Goal: Task Accomplishment & Management: Manage account settings

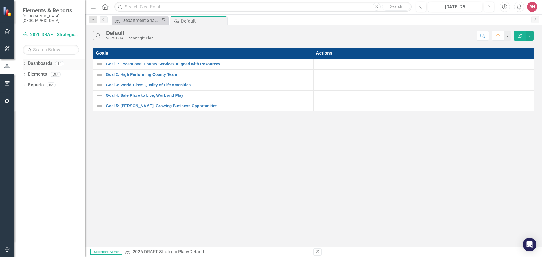
click at [25, 63] on icon "Dropdown" at bounding box center [25, 64] width 4 height 3
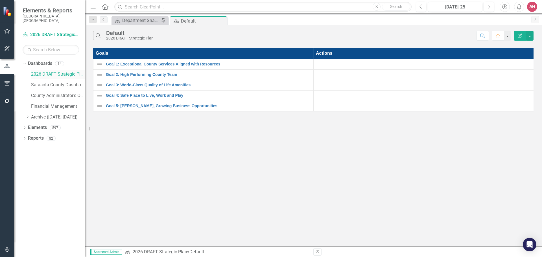
click at [43, 71] on link "2026 DRAFT Strategic Plan" at bounding box center [58, 74] width 54 height 6
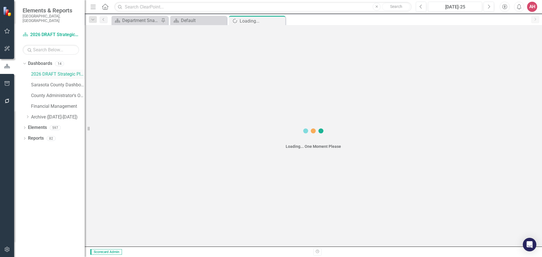
click at [43, 71] on link "2026 DRAFT Strategic Plan" at bounding box center [58, 74] width 54 height 6
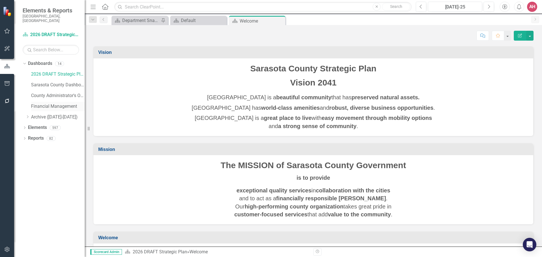
click at [34, 103] on link "Financial Management" at bounding box center [58, 106] width 54 height 6
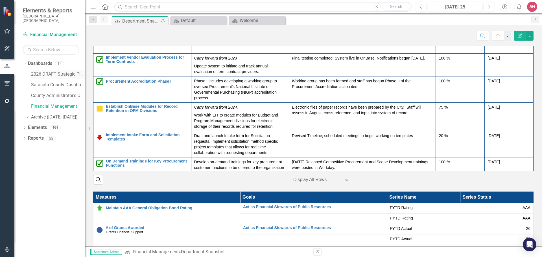
click at [51, 71] on link "2026 DRAFT Strategic Plan" at bounding box center [58, 74] width 54 height 6
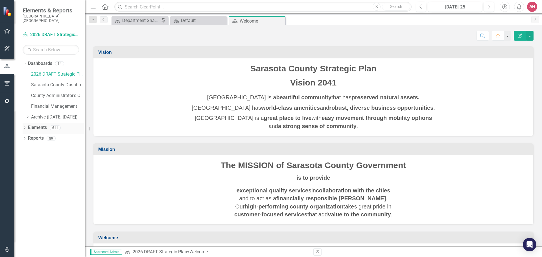
click at [25, 127] on icon "Dropdown" at bounding box center [25, 128] width 4 height 3
click at [49, 146] on link "Action Actions" at bounding box center [42, 149] width 23 height 6
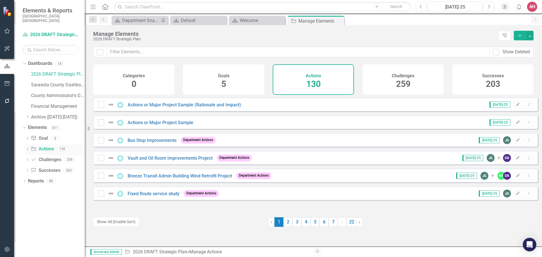
click at [29, 148] on icon "Dropdown" at bounding box center [27, 149] width 4 height 3
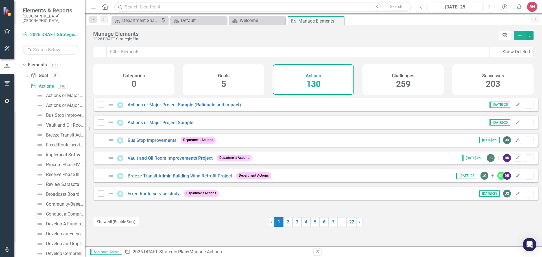
scroll to position [85, 0]
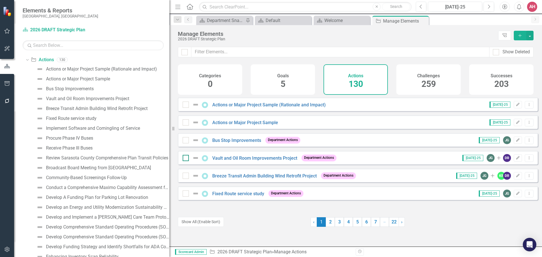
drag, startPoint x: 87, startPoint y: 162, endPoint x: 189, endPoint y: 165, distance: 101.6
click at [189, 165] on div "Elements & Reports [GEOGRAPHIC_DATA], [GEOGRAPHIC_DATA] Dashboard 2026 DRAFT St…" at bounding box center [271, 128] width 542 height 257
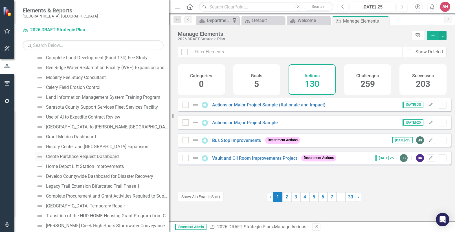
scroll to position [593, 0]
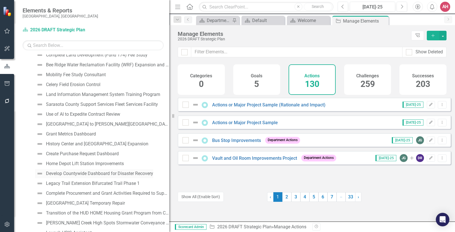
click at [70, 174] on div "Develop Countywide Dashboard for Disaster Recovery" at bounding box center [99, 173] width 107 height 5
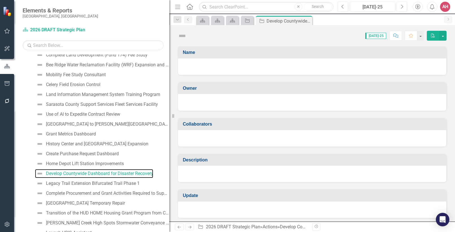
scroll to position [539, 0]
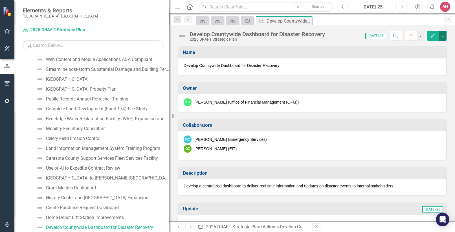
click at [442, 34] on button "button" at bounding box center [442, 36] width 7 height 10
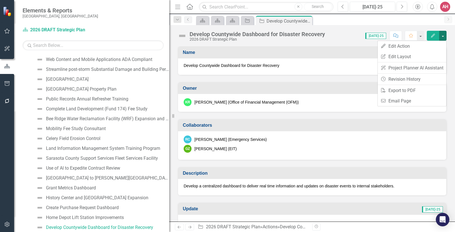
click at [433, 35] on icon "button" at bounding box center [433, 36] width 4 height 4
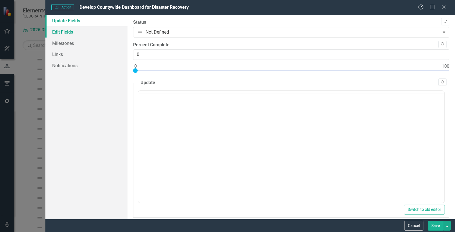
click at [62, 33] on link "Edit Fields" at bounding box center [86, 31] width 82 height 11
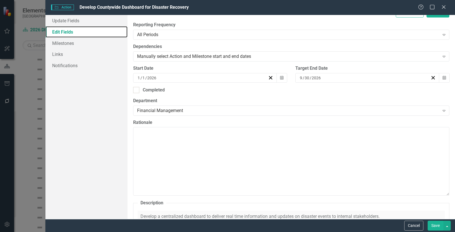
scroll to position [0, 0]
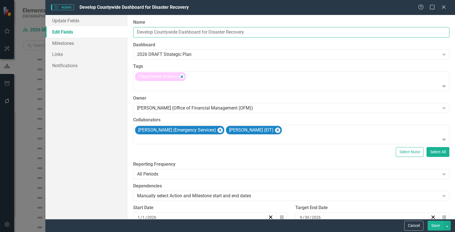
drag, startPoint x: 209, startPoint y: 32, endPoint x: 75, endPoint y: 27, distance: 134.1
click at [84, 31] on div "Update Fields Edit Fields Milestones Links Notifications "Update" fields in Cle…" at bounding box center [250, 117] width 410 height 204
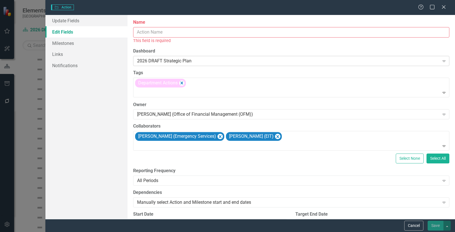
click at [205, 61] on div "2026 DRAFT Strategic Plan" at bounding box center [288, 61] width 303 height 6
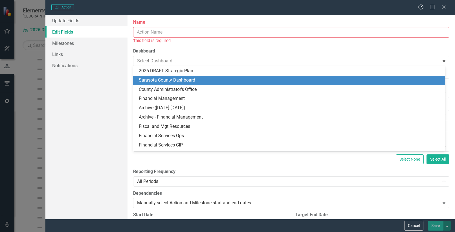
click at [283, 76] on div "Sarasota County Dashboard" at bounding box center [289, 80] width 312 height 9
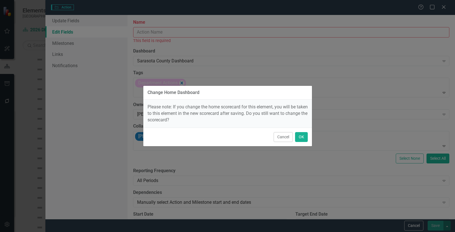
click at [275, 166] on div "Change Home Dashboard Please note: If you change the home scorecard for this el…" at bounding box center [227, 116] width 169 height 232
click at [288, 137] on button "Cancel" at bounding box center [283, 137] width 19 height 10
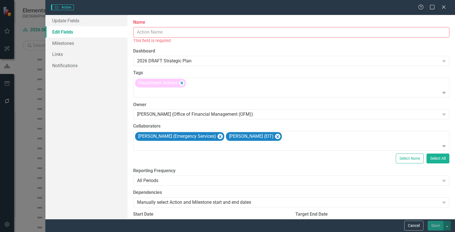
click at [188, 36] on input "Name" at bounding box center [291, 32] width 316 height 10
click at [81, 21] on link "Update Fields" at bounding box center [86, 20] width 82 height 11
click at [196, 84] on div "Department Actions" at bounding box center [291, 87] width 315 height 19
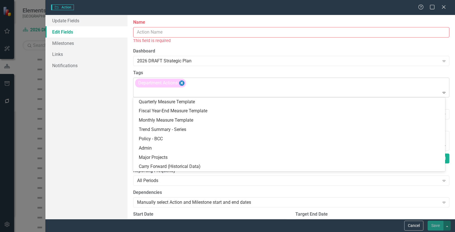
click at [185, 84] on icon "Remove [object Object]" at bounding box center [181, 83] width 5 height 7
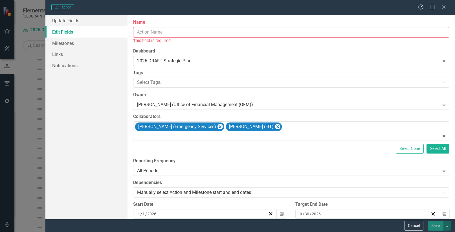
click at [441, 62] on icon "Expand" at bounding box center [444, 61] width 6 height 5
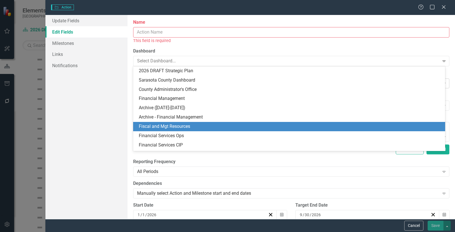
click at [113, 122] on div "Update Fields Edit Fields Milestones Links Notifications" at bounding box center [86, 117] width 82 height 204
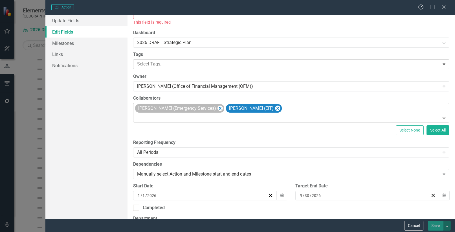
scroll to position [28, 0]
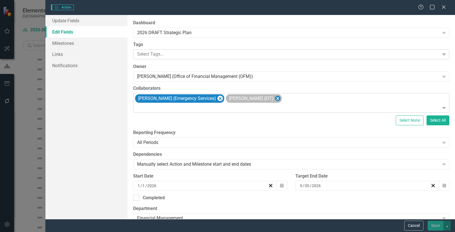
click at [277, 98] on icon "Remove Glenn Zimmerman (EIT)" at bounding box center [278, 98] width 3 height 3
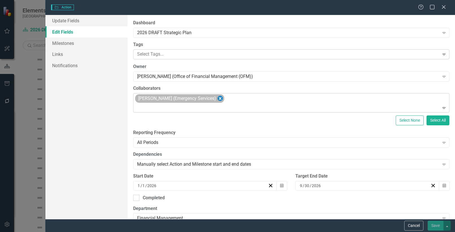
click at [218, 100] on icon "Remove Rich Collins (Emergency Services)" at bounding box center [220, 98] width 5 height 7
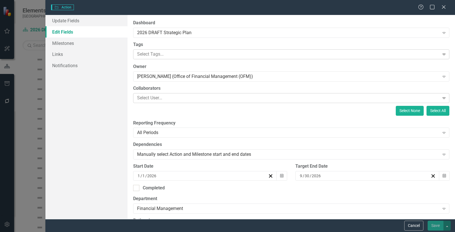
click at [408, 111] on button "Select None" at bounding box center [410, 111] width 28 height 10
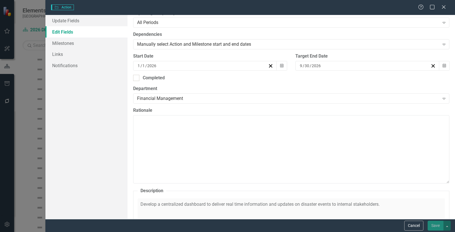
scroll to position [141, 0]
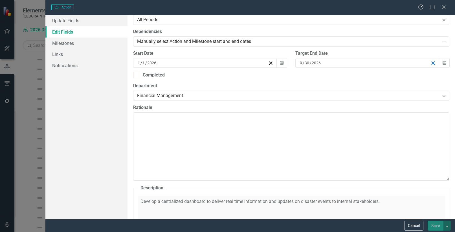
click at [431, 62] on icon "button" at bounding box center [433, 62] width 5 height 5
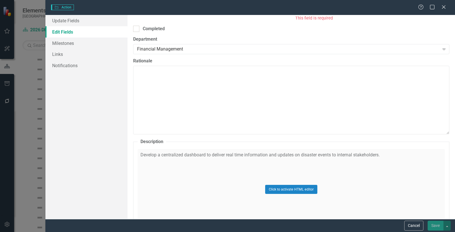
scroll to position [169, 0]
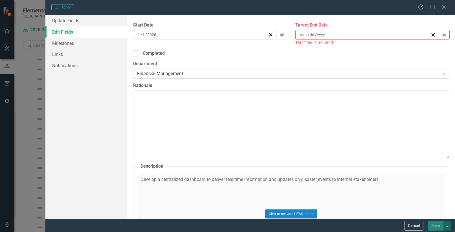
click at [441, 73] on icon "Expand" at bounding box center [444, 73] width 6 height 5
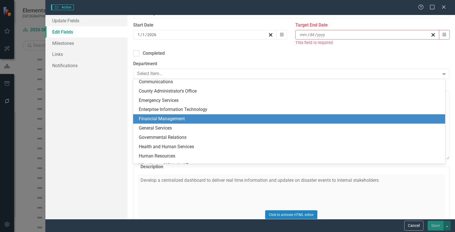
scroll to position [0, 0]
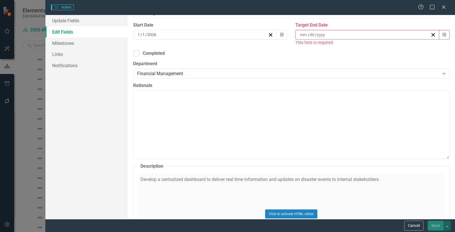
click at [78, 33] on link "Edit Fields" at bounding box center [86, 31] width 82 height 11
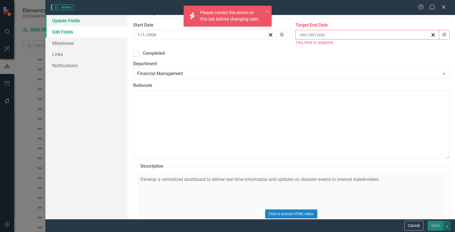
click at [78, 20] on link "Update Fields" at bounding box center [86, 20] width 82 height 11
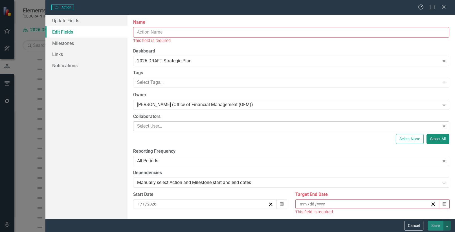
click at [435, 138] on button "Select All" at bounding box center [438, 139] width 23 height 10
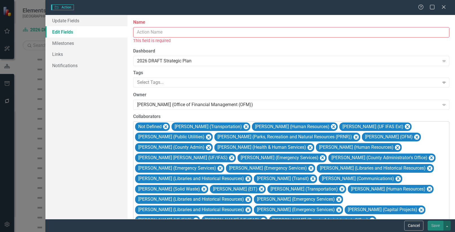
click at [439, 28] on input "Name" at bounding box center [291, 32] width 316 height 10
click at [108, 98] on div "Update Fields Edit Fields Milestones Links Notifications" at bounding box center [86, 117] width 82 height 204
click at [396, 25] on label "Name" at bounding box center [291, 22] width 316 height 6
click at [396, 27] on input "Name" at bounding box center [291, 32] width 316 height 10
click at [74, 21] on link "Update Fields" at bounding box center [86, 20] width 82 height 11
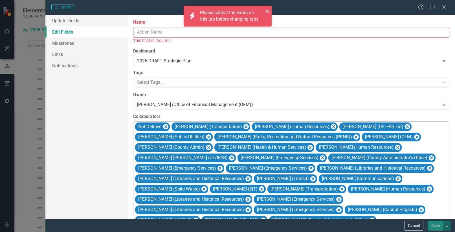
drag, startPoint x: 267, startPoint y: 9, endPoint x: 267, endPoint y: 29, distance: 19.2
click at [268, 12] on icon "close" at bounding box center [268, 11] width 4 height 5
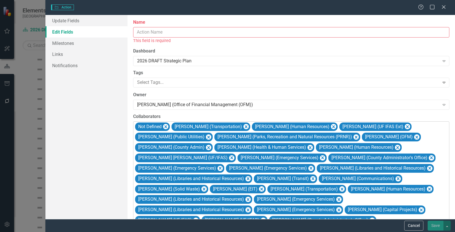
scroll to position [404, 0]
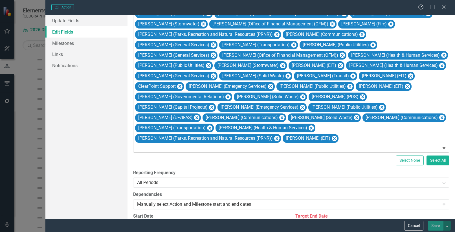
click at [431, 130] on body "Accessibility Screen-Reader Guide, Feedback, and Issue Reporting | New window E…" at bounding box center [227, 116] width 455 height 232
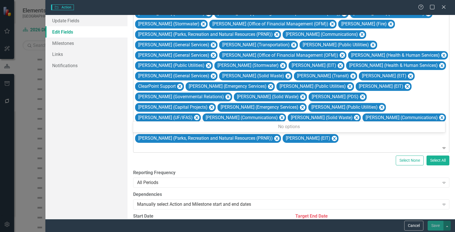
click at [441, 146] on icon "Expand" at bounding box center [444, 148] width 6 height 5
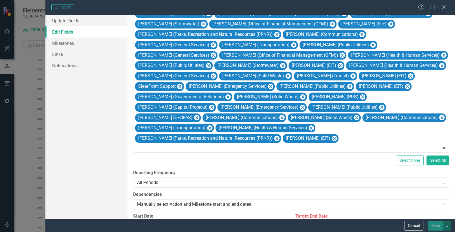
click at [404, 155] on button "Select None" at bounding box center [410, 160] width 28 height 10
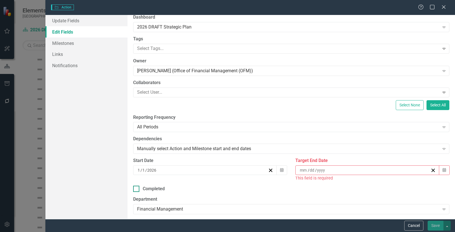
scroll to position [0, 0]
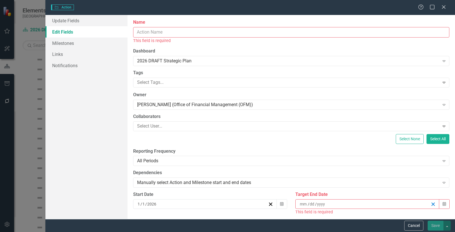
click at [432, 204] on line "button" at bounding box center [433, 204] width 3 height 3
click at [422, 31] on input "Name" at bounding box center [291, 32] width 316 height 10
click at [443, 7] on icon "Close" at bounding box center [443, 6] width 7 height 5
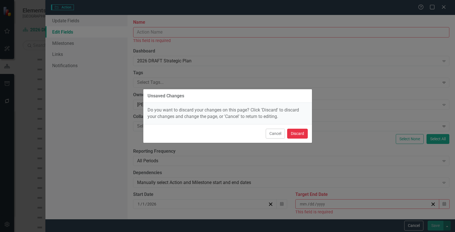
click at [294, 134] on button "Discard" at bounding box center [297, 134] width 21 height 10
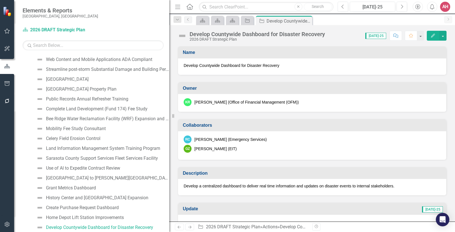
click at [184, 36] on img at bounding box center [182, 35] width 9 height 9
click at [193, 33] on div "Develop Countywide Dashboard for Disaster Recovery" at bounding box center [257, 34] width 135 height 6
click at [181, 36] on img at bounding box center [182, 35] width 9 height 9
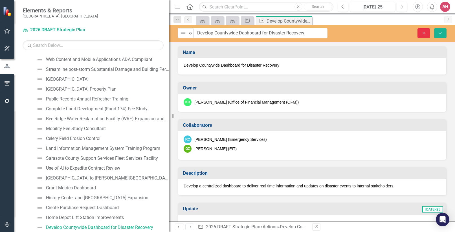
click at [422, 32] on icon "Close" at bounding box center [423, 33] width 5 height 4
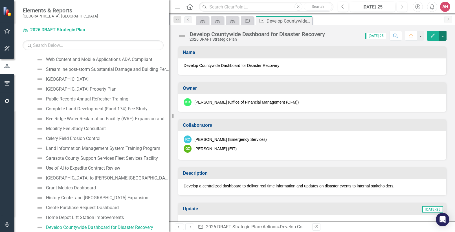
click at [442, 36] on button "button" at bounding box center [442, 36] width 7 height 10
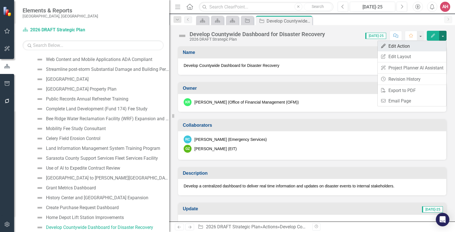
click at [398, 46] on link "Edit Edit Action" at bounding box center [412, 46] width 69 height 10
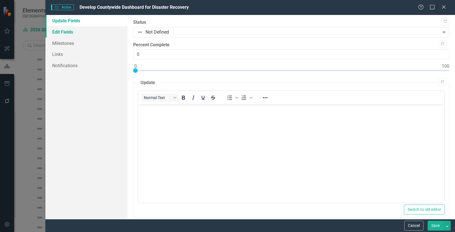
click at [69, 31] on link "Edit Fields" at bounding box center [86, 31] width 82 height 11
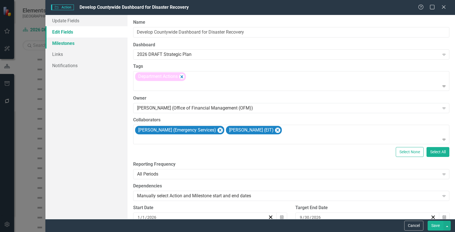
click at [59, 42] on link "Milestones" at bounding box center [86, 43] width 82 height 11
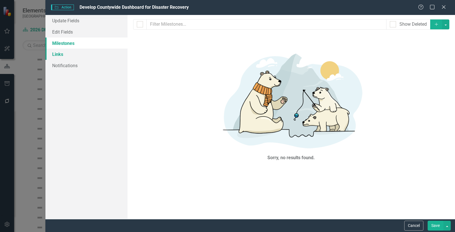
click at [54, 53] on link "Links" at bounding box center [86, 54] width 82 height 11
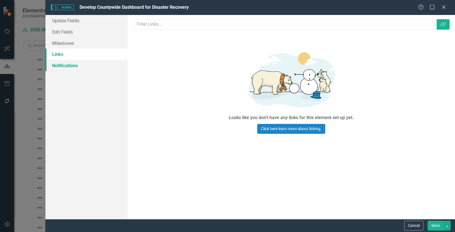
click at [58, 67] on link "Notifications" at bounding box center [86, 65] width 82 height 11
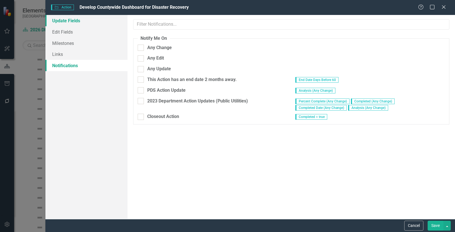
click at [78, 20] on link "Update Fields" at bounding box center [86, 20] width 82 height 11
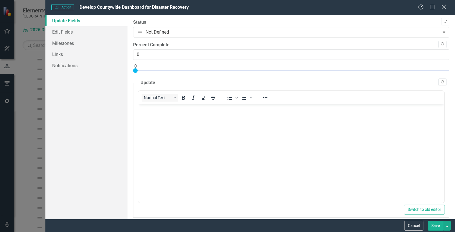
click at [446, 4] on div "Close" at bounding box center [443, 8] width 7 height 8
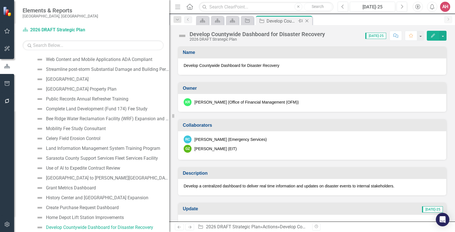
click at [306, 19] on icon "Close" at bounding box center [307, 21] width 6 height 5
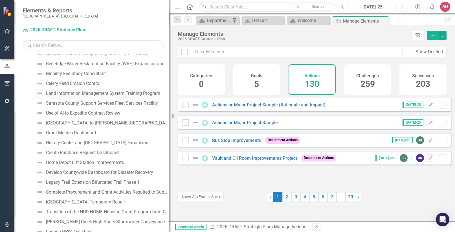
scroll to position [595, 0]
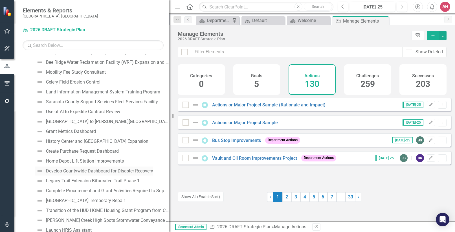
click at [62, 173] on div "Develop Countywide Dashboard for Disaster Recovery" at bounding box center [99, 170] width 107 height 5
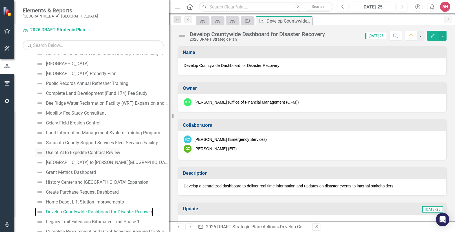
scroll to position [539, 0]
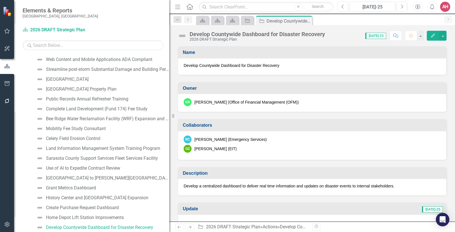
click at [181, 36] on img at bounding box center [182, 35] width 9 height 9
click at [378, 36] on span "[DATE]-25" at bounding box center [375, 36] width 21 height 6
click at [382, 36] on span "[DATE]-25" at bounding box center [375, 36] width 21 height 6
click at [383, 36] on span "[DATE]-25" at bounding box center [375, 36] width 21 height 6
click at [182, 35] on img at bounding box center [182, 35] width 9 height 9
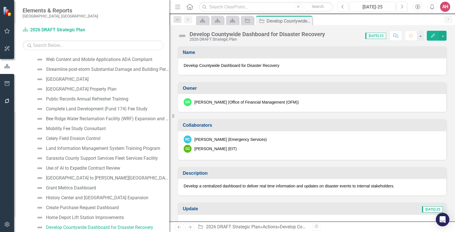
click at [181, 35] on img at bounding box center [182, 35] width 9 height 9
click at [182, 35] on img at bounding box center [182, 35] width 9 height 9
click at [192, 34] on div "Develop Countywide Dashboard for Disaster Recovery" at bounding box center [257, 34] width 135 height 6
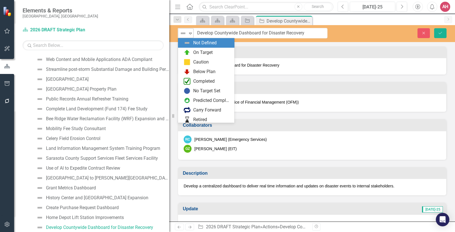
click at [189, 33] on icon "Expand" at bounding box center [191, 33] width 6 height 5
click at [388, 37] on div "Close Save" at bounding box center [395, 33] width 111 height 10
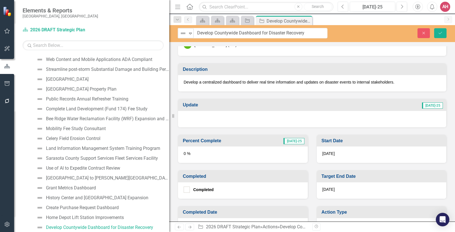
scroll to position [0, 0]
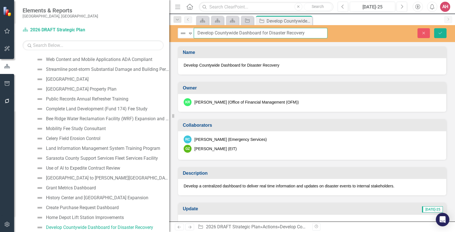
drag, startPoint x: 315, startPoint y: 35, endPoint x: 162, endPoint y: 23, distance: 153.9
click at [162, 23] on div "Elements & Reports [GEOGRAPHIC_DATA], [GEOGRAPHIC_DATA] Dashboard 2026 DRAFT St…" at bounding box center [227, 116] width 455 height 232
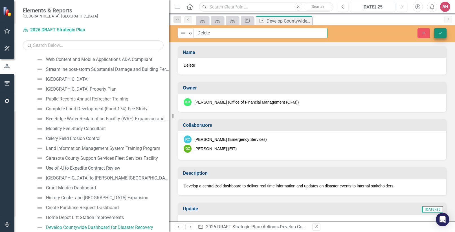
type input "Delete"
click at [440, 33] on icon "Save" at bounding box center [440, 33] width 5 height 4
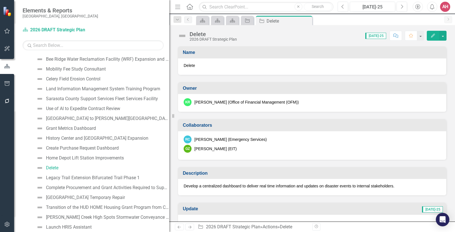
scroll to position [586, 0]
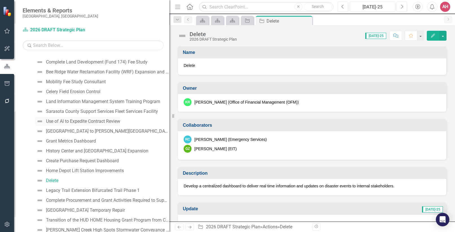
click at [62, 121] on div "Use of AI to Expedite Contract Review" at bounding box center [83, 121] width 74 height 5
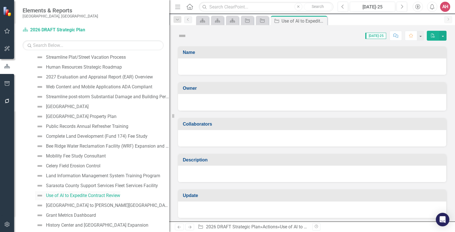
scroll to position [479, 0]
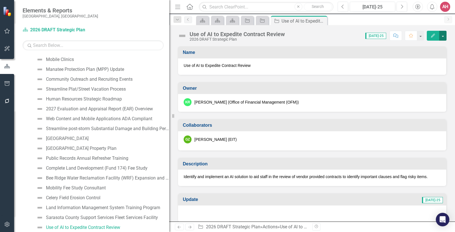
click at [443, 35] on button "button" at bounding box center [442, 36] width 7 height 10
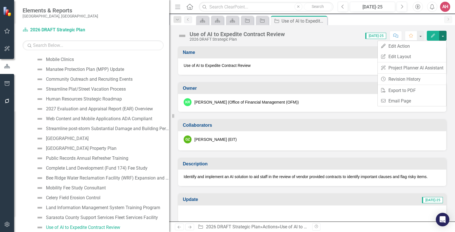
click at [433, 35] on icon "Edit" at bounding box center [433, 36] width 5 height 4
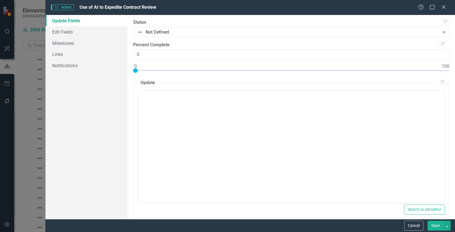
scroll to position [0, 0]
click at [64, 34] on link "Edit Fields" at bounding box center [86, 31] width 82 height 11
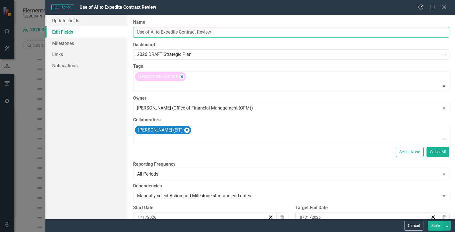
click at [216, 31] on input "Use of AI to Expedite Contract Review" at bounding box center [291, 32] width 316 height 10
drag, startPoint x: 221, startPoint y: 31, endPoint x: 124, endPoint y: 24, distance: 96.5
click at [124, 24] on div "Update Fields Edit Fields Milestones Links Notifications "Update" fields in Cle…" at bounding box center [250, 117] width 410 height 204
paste input "Identify an AI Solution for"
type input "Identify an AI Solution for Contract Review"
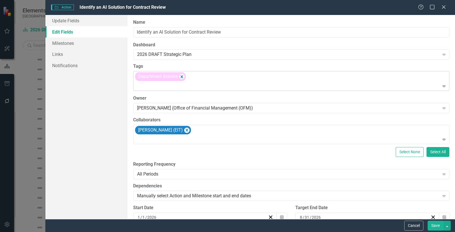
click at [243, 86] on div at bounding box center [292, 86] width 314 height 8
click at [65, 87] on div "Update Fields Edit Fields Milestones Links Notifications" at bounding box center [86, 117] width 82 height 204
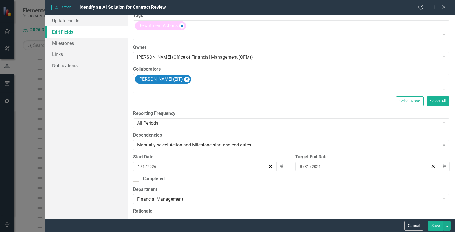
scroll to position [85, 0]
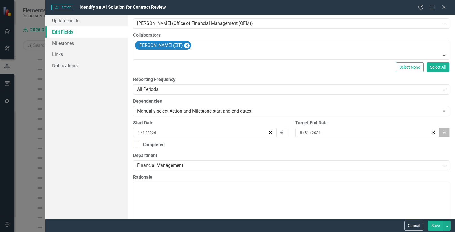
click at [443, 132] on icon "Calendar" at bounding box center [444, 133] width 3 height 4
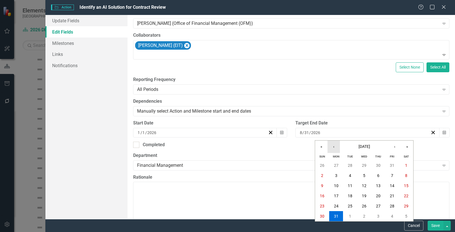
click at [333, 147] on button "‹" at bounding box center [334, 147] width 12 height 12
click at [334, 146] on button "‹" at bounding box center [334, 147] width 12 height 12
click at [333, 146] on button "‹" at bounding box center [334, 147] width 12 height 12
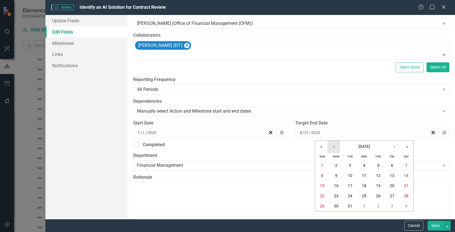
click at [332, 145] on button "‹" at bounding box center [334, 147] width 12 height 12
click at [393, 174] on abbr "13" at bounding box center [392, 175] width 5 height 5
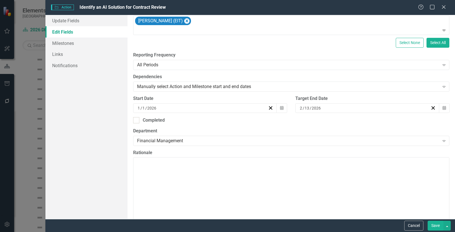
scroll to position [198, 0]
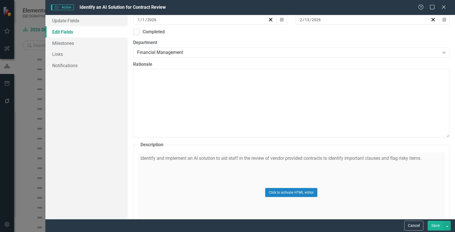
click at [427, 157] on div "Click to activate HTML editor" at bounding box center [291, 192] width 307 height 80
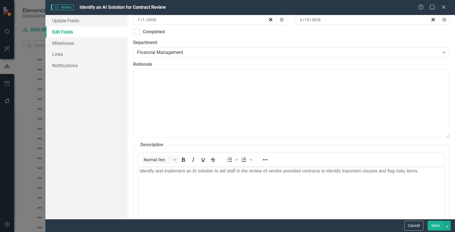
scroll to position [0, 0]
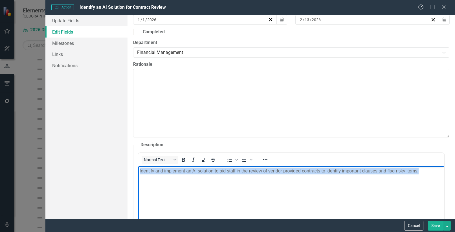
drag, startPoint x: 419, startPoint y: 171, endPoint x: 70, endPoint y: 139, distance: 350.5
click at [138, 166] on html "Identify and implement an AI solution to aid staff in the review of vendor prov…" at bounding box center [291, 208] width 306 height 85
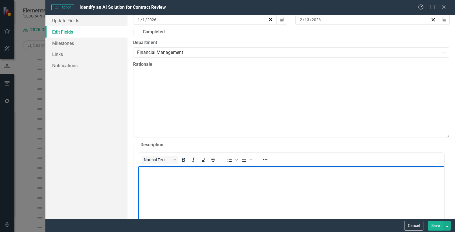
click at [152, 172] on p "Rich Text Area. Press ALT-0 for help." at bounding box center [290, 170] width 303 height 7
click at [151, 172] on p "Rich Text Area. Press ALT-0 for help." at bounding box center [290, 170] width 303 height 7
paste body "Rich Text Area. Press ALT-0 for help."
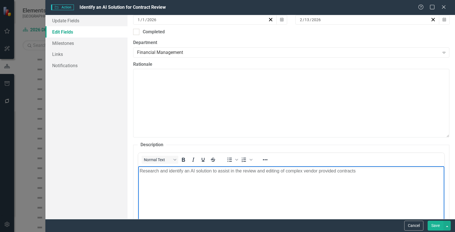
click at [358, 171] on p "Research and identify an AI solution to assist in the review and editing of com…" at bounding box center [290, 170] width 303 height 7
click at [346, 189] on body "Research and identify an AI solution to assist in the review and editing of com…" at bounding box center [291, 208] width 306 height 85
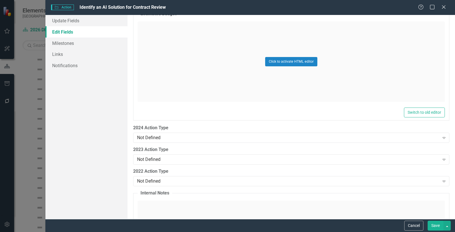
scroll to position [873, 0]
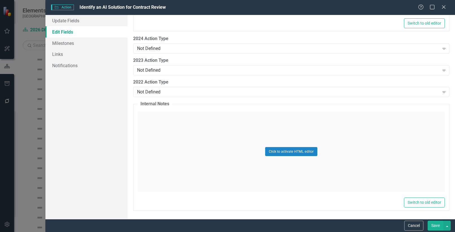
click at [437, 226] on button "Save" at bounding box center [436, 226] width 16 height 10
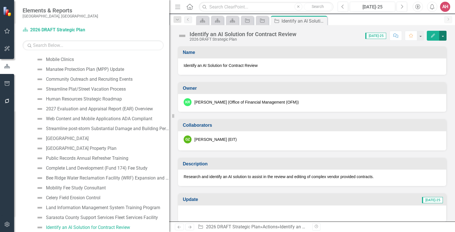
click at [443, 37] on button "button" at bounding box center [442, 36] width 7 height 10
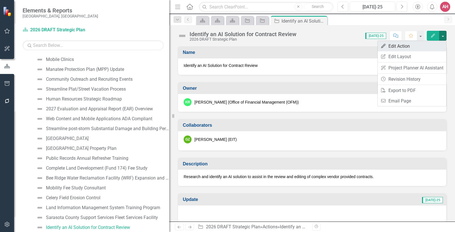
click at [394, 44] on link "Edit Edit Action" at bounding box center [412, 46] width 69 height 10
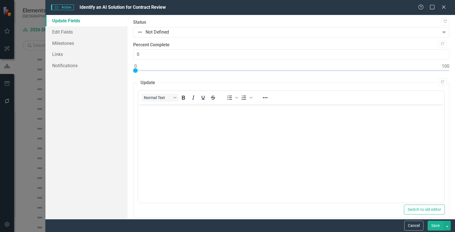
scroll to position [0, 0]
click at [442, 6] on icon "Close" at bounding box center [443, 6] width 7 height 5
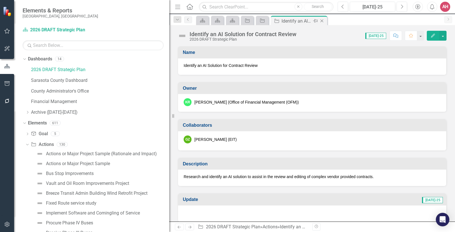
click at [306, 22] on div "Identify an AI Solution for Contract Review" at bounding box center [297, 20] width 30 height 7
click at [264, 20] on icon "Action" at bounding box center [263, 20] width 6 height 5
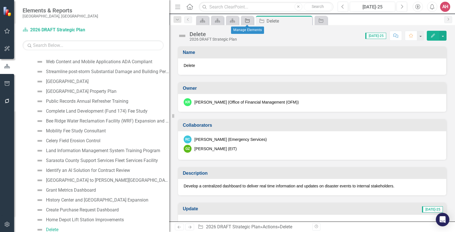
scroll to position [539, 0]
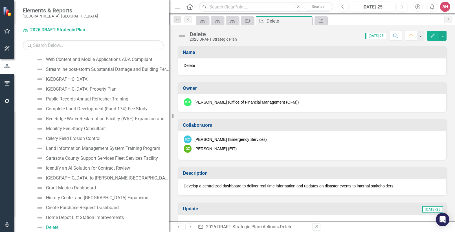
click at [199, 60] on div "Delete" at bounding box center [312, 66] width 268 height 16
click at [198, 67] on span "Delete" at bounding box center [312, 66] width 257 height 6
click at [431, 35] on icon "Edit" at bounding box center [433, 36] width 5 height 4
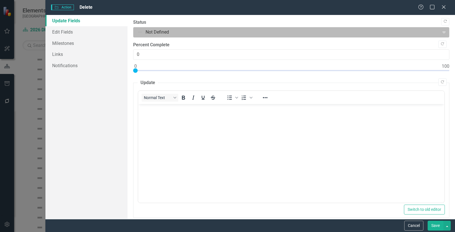
scroll to position [0, 0]
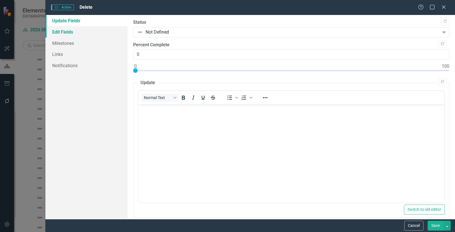
click at [79, 32] on link "Edit Fields" at bounding box center [86, 31] width 82 height 11
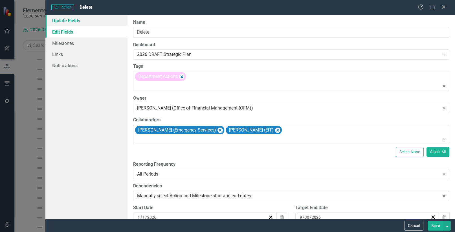
click at [76, 20] on link "Update Fields" at bounding box center [86, 20] width 82 height 11
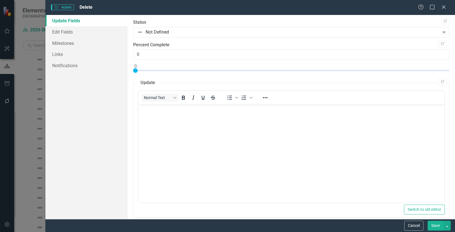
click at [74, 21] on link "Update Fields" at bounding box center [86, 20] width 82 height 11
click at [443, 7] on icon "Close" at bounding box center [443, 6] width 7 height 5
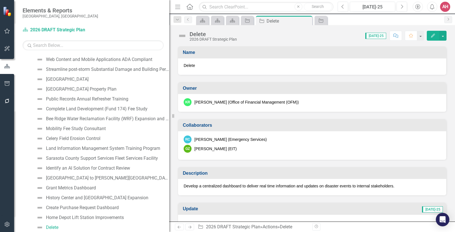
click at [434, 35] on icon "button" at bounding box center [433, 36] width 4 height 4
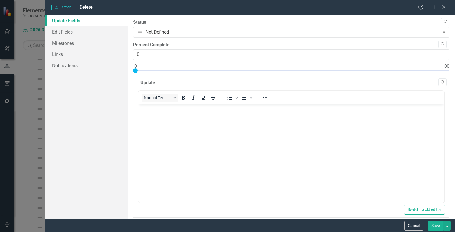
click at [68, 20] on link "Update Fields" at bounding box center [86, 20] width 82 height 11
click at [69, 19] on link "Update Fields" at bounding box center [86, 20] width 82 height 11
click at [67, 20] on link "Update Fields" at bounding box center [86, 20] width 82 height 11
click at [86, 6] on span "Delete" at bounding box center [86, 7] width 13 height 5
click at [444, 6] on icon "Close" at bounding box center [443, 6] width 7 height 5
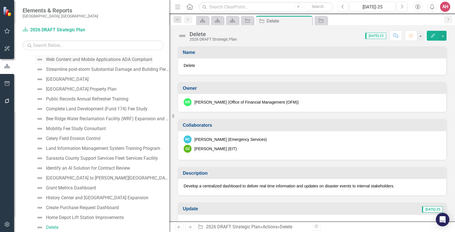
click at [56, 58] on div "Web Content and Mobile Applications ADA Compliant" at bounding box center [99, 59] width 106 height 5
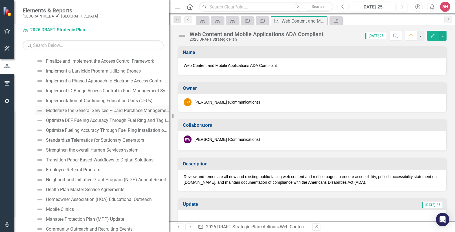
scroll to position [339, 0]
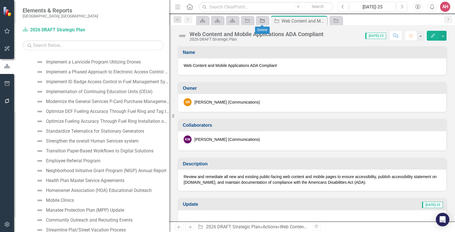
click at [262, 18] on div "Action" at bounding box center [261, 20] width 8 height 7
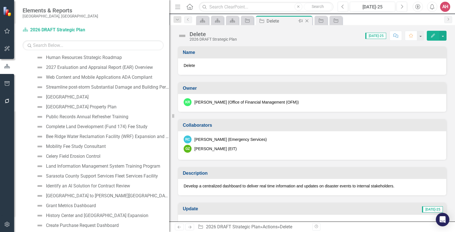
scroll to position [539, 0]
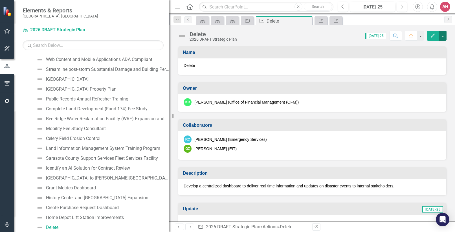
click at [443, 34] on button "button" at bounding box center [442, 36] width 7 height 10
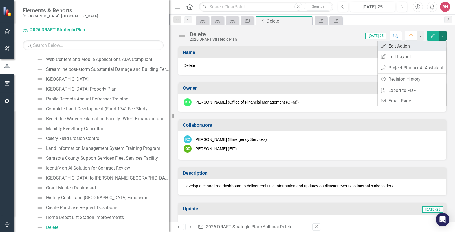
click at [394, 46] on link "Edit Edit Action" at bounding box center [412, 46] width 69 height 10
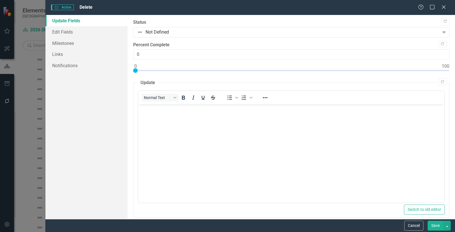
scroll to position [0, 0]
click at [56, 19] on link "Update Fields" at bounding box center [86, 20] width 82 height 11
click at [65, 20] on link "Update Fields" at bounding box center [86, 20] width 82 height 11
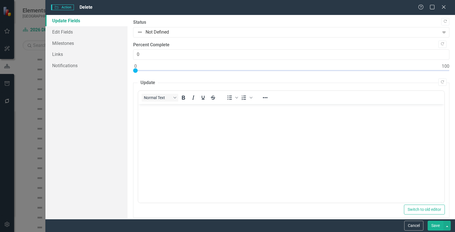
click at [65, 20] on link "Update Fields" at bounding box center [86, 20] width 82 height 11
click at [60, 30] on link "Edit Fields" at bounding box center [86, 31] width 82 height 11
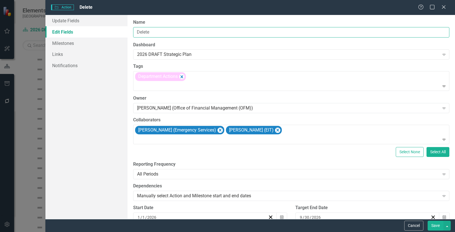
drag, startPoint x: 158, startPoint y: 32, endPoint x: 108, endPoint y: 29, distance: 50.0
click at [108, 29] on div "Update Fields Edit Fields Milestones Links Notifications "Update" fields in Cle…" at bounding box center [250, 117] width 410 height 204
click at [150, 32] on input "Delete" at bounding box center [291, 32] width 316 height 10
drag, startPoint x: 147, startPoint y: 31, endPoint x: 159, endPoint y: 32, distance: 11.9
click at [159, 32] on input "Delete" at bounding box center [291, 32] width 316 height 10
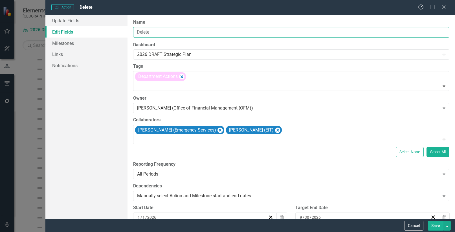
click at [159, 31] on input "Delete" at bounding box center [291, 32] width 316 height 10
drag, startPoint x: 158, startPoint y: 31, endPoint x: 134, endPoint y: 29, distance: 23.5
click at [134, 29] on input "Delete" at bounding box center [291, 32] width 316 height 10
paste input "Implement AI to Expedite Contract Review"
type input "Implement AI to Expedite Contract Review"
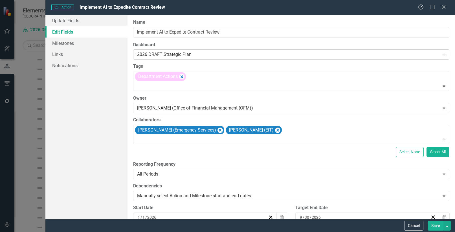
click at [192, 54] on div "2026 DRAFT Strategic Plan" at bounding box center [288, 54] width 303 height 6
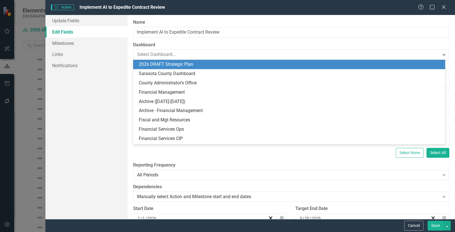
click at [205, 65] on div "2026 DRAFT Strategic Plan" at bounding box center [290, 64] width 303 height 6
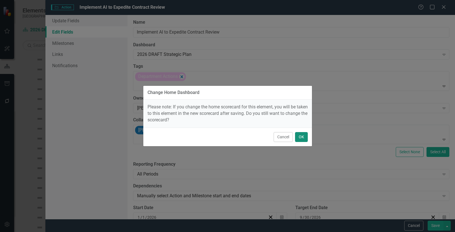
click at [301, 137] on button "OK" at bounding box center [301, 137] width 13 height 10
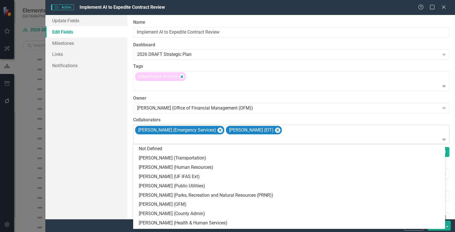
click at [298, 131] on div "[PERSON_NAME] (Emergency Services) [PERSON_NAME] (EIT)" at bounding box center [291, 134] width 315 height 19
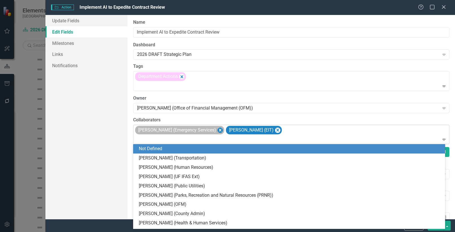
click at [218, 130] on icon "Remove Rich Collins (Emergency Services)" at bounding box center [220, 130] width 5 height 7
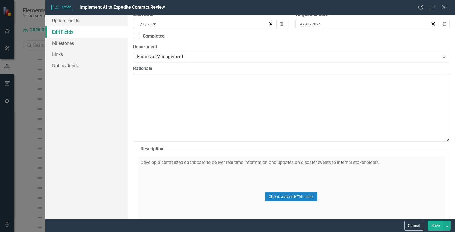
scroll to position [226, 0]
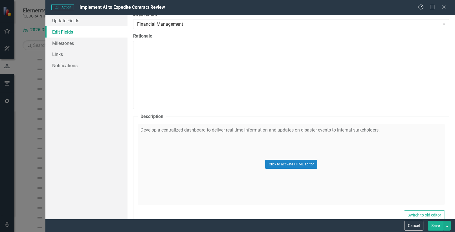
click at [381, 130] on div "Click to activate HTML editor" at bounding box center [291, 164] width 307 height 80
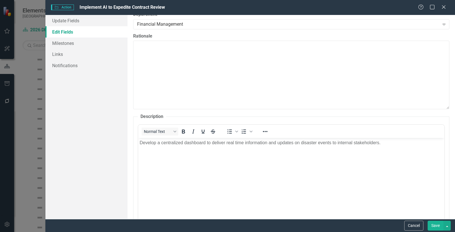
scroll to position [0, 0]
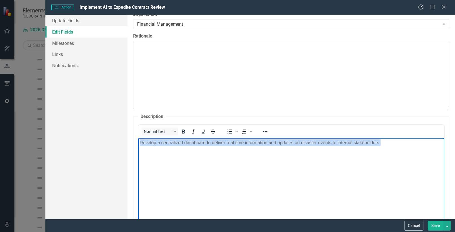
drag, startPoint x: 387, startPoint y: 142, endPoint x: 125, endPoint y: 143, distance: 262.7
click at [138, 143] on html "Develop a centralized dashboard to deliver real time information and updates on…" at bounding box center [291, 180] width 306 height 85
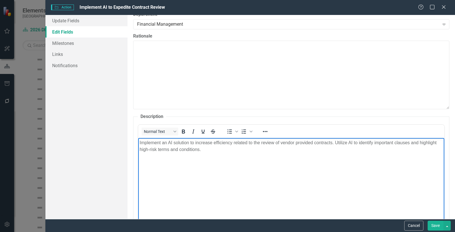
click at [212, 158] on body "Implement an AI solution to increase efficiency related to the review of vendor…" at bounding box center [291, 180] width 306 height 85
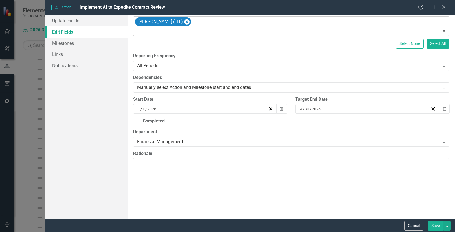
scroll to position [56, 0]
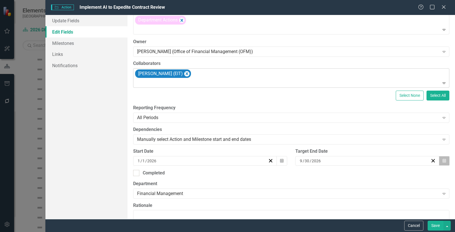
click at [442, 159] on button "Calendar" at bounding box center [444, 161] width 11 height 10
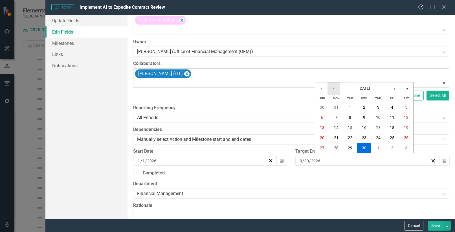
click at [335, 88] on button "‹" at bounding box center [334, 88] width 12 height 12
click at [335, 156] on abbr "31" at bounding box center [336, 158] width 5 height 5
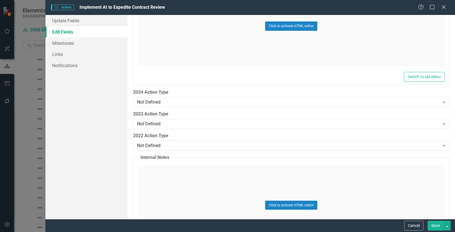
scroll to position [873, 0]
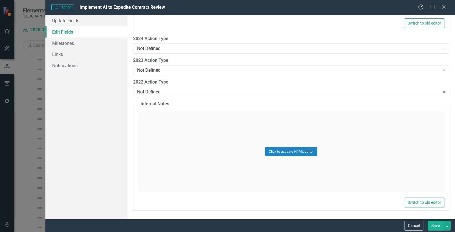
click at [438, 225] on button "Save" at bounding box center [436, 226] width 16 height 10
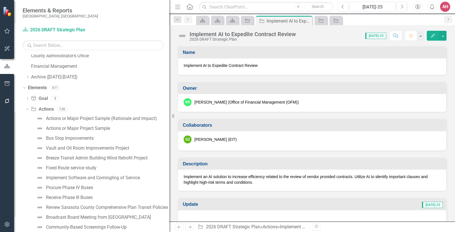
scroll to position [0, 0]
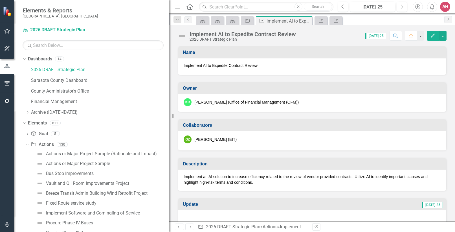
click at [444, 3] on div "AH" at bounding box center [445, 7] width 10 height 10
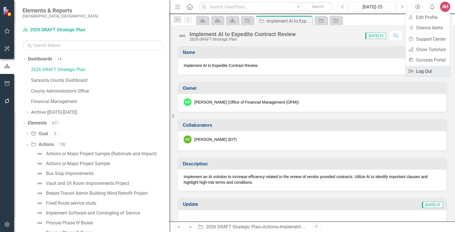
click at [425, 70] on link "Logout Log Out" at bounding box center [428, 71] width 45 height 10
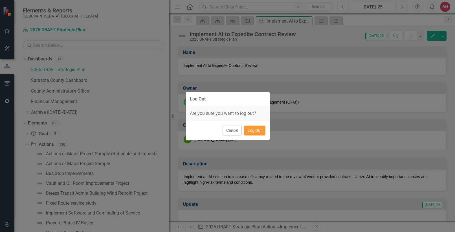
click at [250, 131] on button "Log Out" at bounding box center [254, 131] width 21 height 10
